Goal: Information Seeking & Learning: Learn about a topic

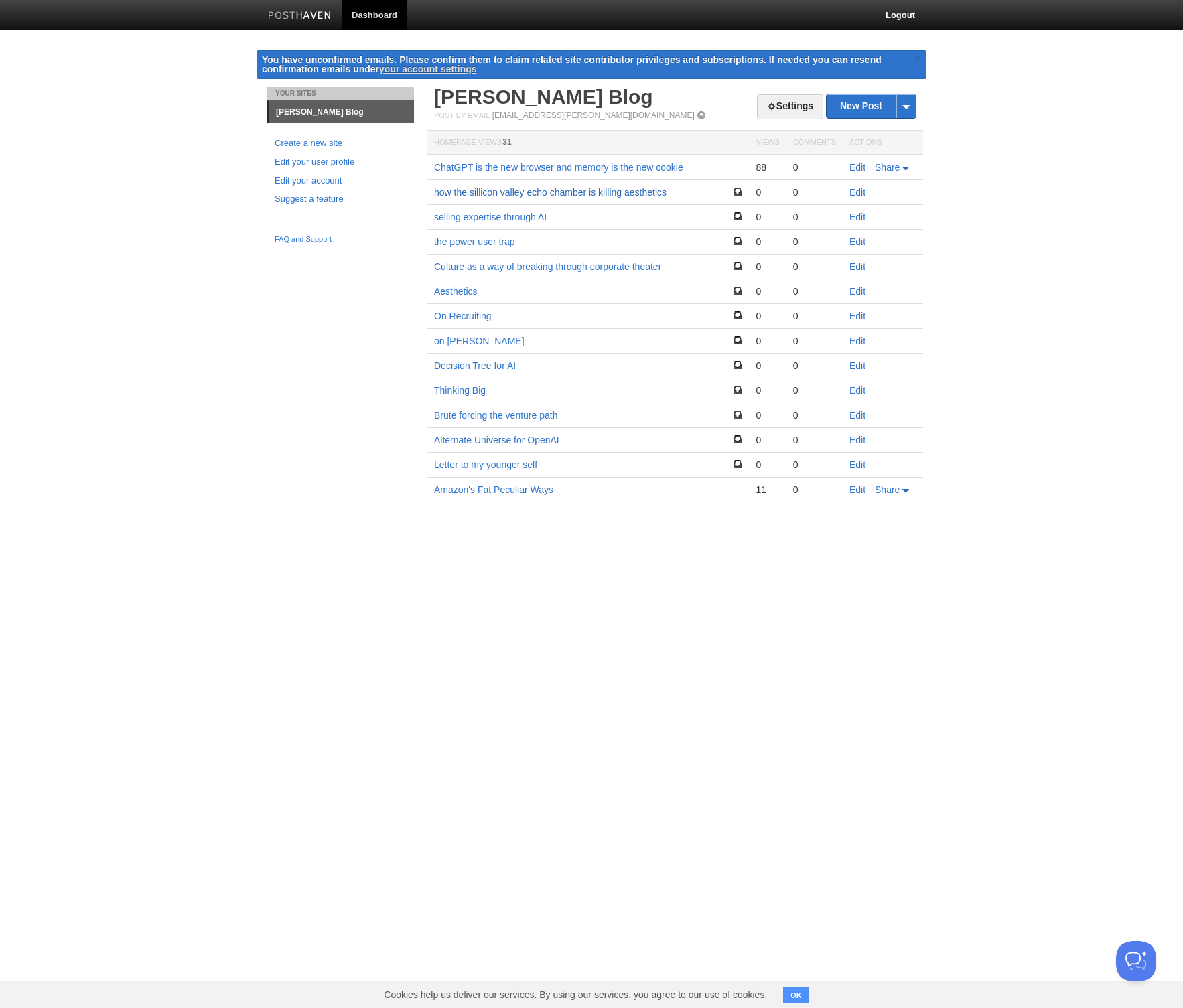
click at [526, 191] on link "how the sillicon valley echo chamber is killing aesthetics" at bounding box center [550, 192] width 233 height 11
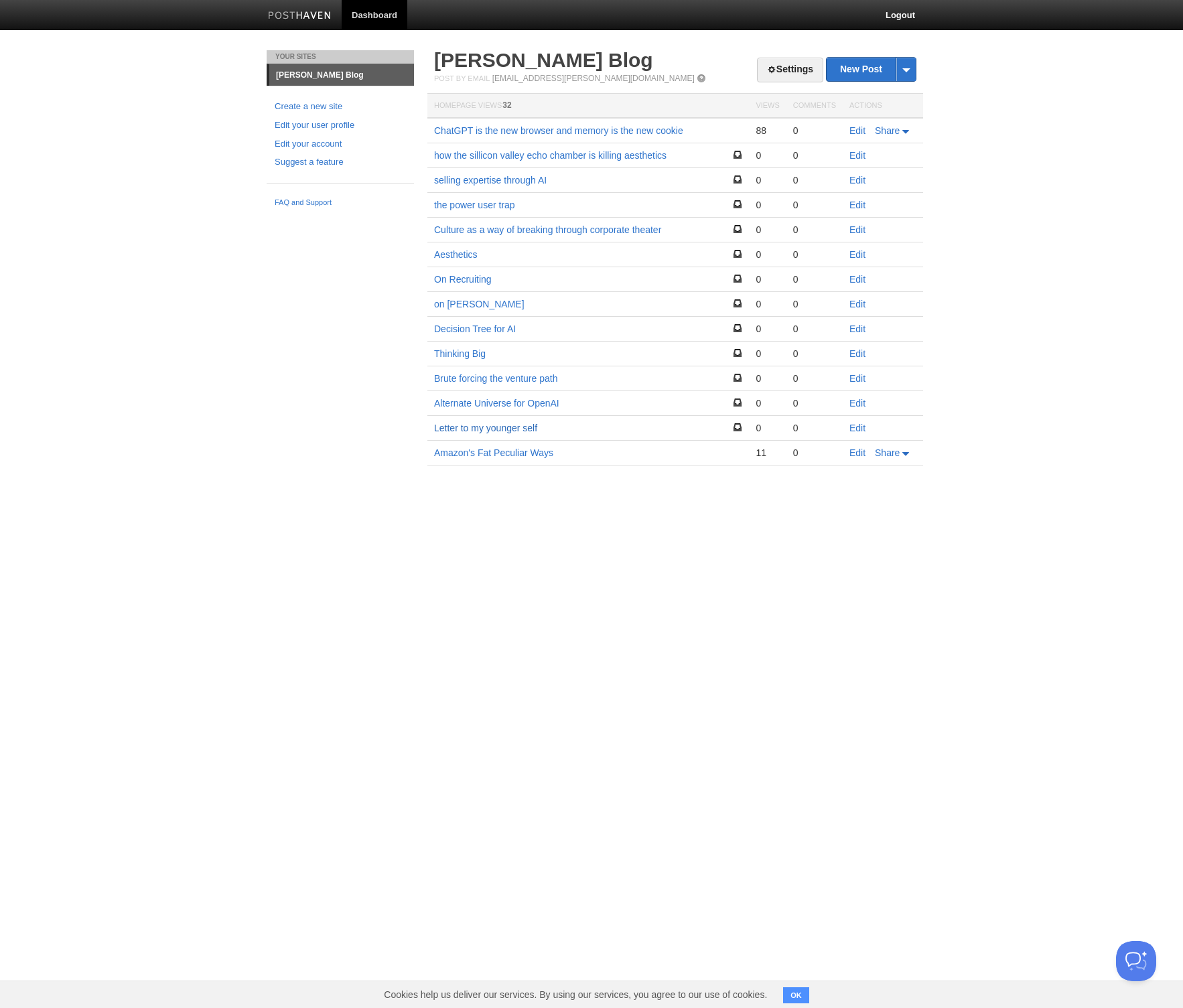
click at [497, 430] on link "Letter to my younger self" at bounding box center [485, 428] width 103 height 11
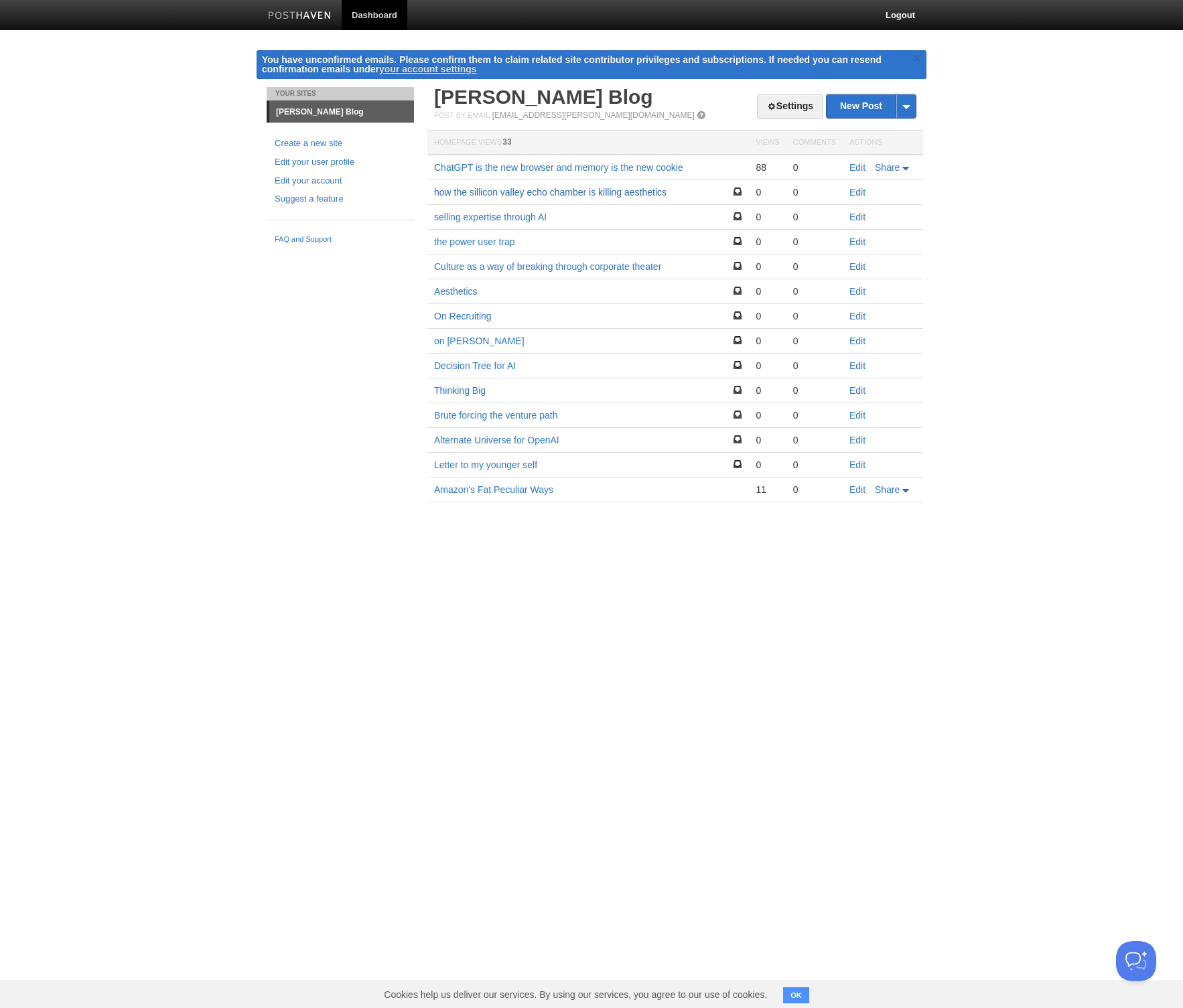
click at [509, 197] on link "how the sillicon valley echo chamber is killing aesthetics" at bounding box center [550, 192] width 233 height 11
click at [472, 218] on link "selling expertise through AI" at bounding box center [490, 216] width 113 height 11
click at [478, 243] on link "the power user trap" at bounding box center [475, 241] width 81 height 11
click at [472, 268] on link "Culture as a way of breaking through corporate theater" at bounding box center [548, 266] width 227 height 11
